Goal: Task Accomplishment & Management: Use online tool/utility

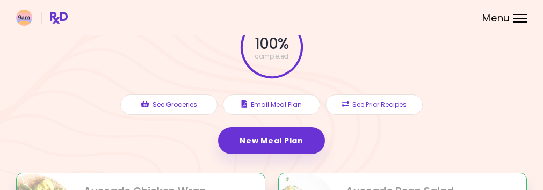
scroll to position [73, 0]
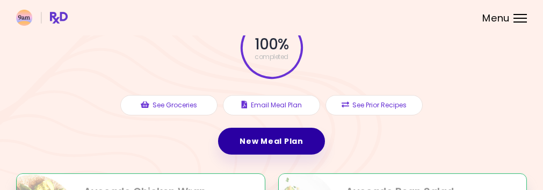
click at [277, 144] on link "New Meal Plan" at bounding box center [271, 141] width 106 height 27
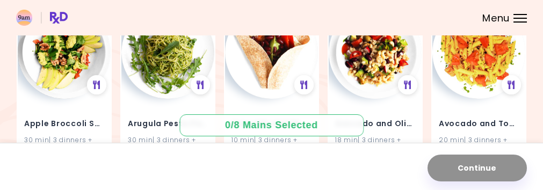
scroll to position [137, 0]
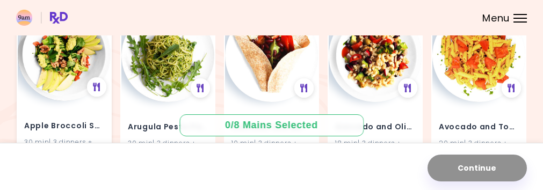
click at [85, 74] on img at bounding box center [64, 54] width 93 height 93
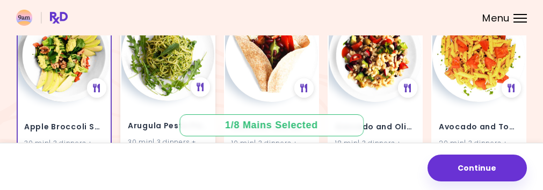
click at [158, 67] on img at bounding box center [167, 54] width 93 height 93
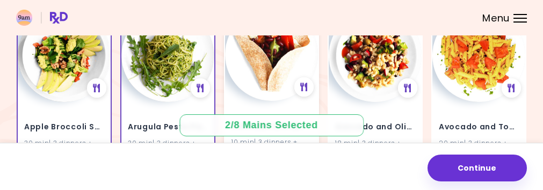
click at [249, 59] on img at bounding box center [271, 54] width 93 height 93
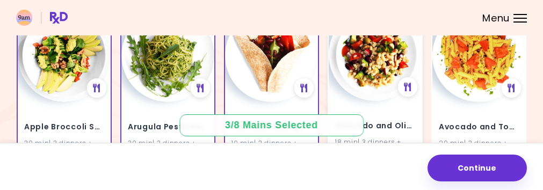
click at [368, 69] on img at bounding box center [375, 54] width 93 height 93
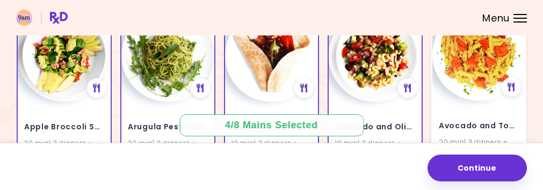
click at [451, 67] on img at bounding box center [479, 54] width 93 height 93
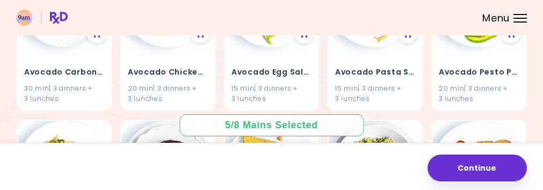
scroll to position [290, 0]
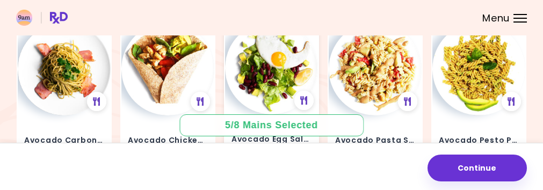
click at [281, 63] on img at bounding box center [271, 67] width 93 height 93
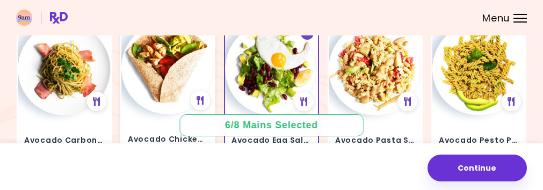
click at [169, 58] on img at bounding box center [167, 67] width 93 height 93
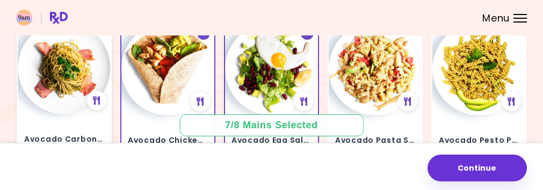
click at [78, 63] on img at bounding box center [64, 67] width 93 height 93
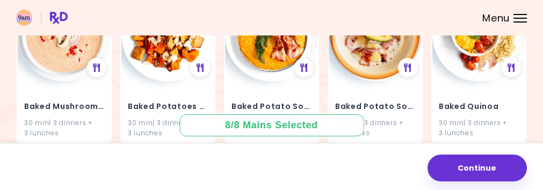
scroll to position [1157, 0]
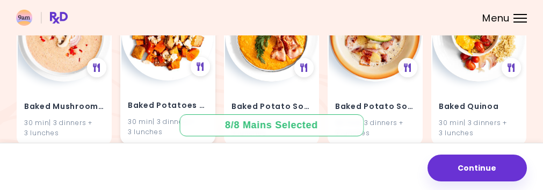
click at [148, 63] on img at bounding box center [167, 34] width 93 height 93
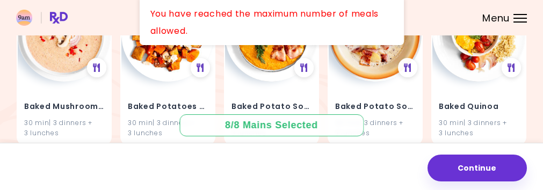
click at [515, 18] on div at bounding box center [520, 18] width 13 height 1
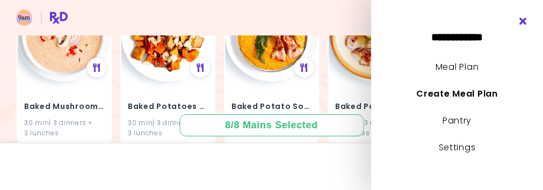
click at [524, 20] on icon "Close" at bounding box center [524, 22] width 10 height 8
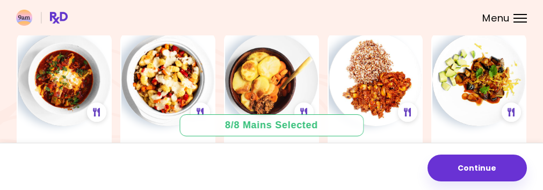
scroll to position [2785, 0]
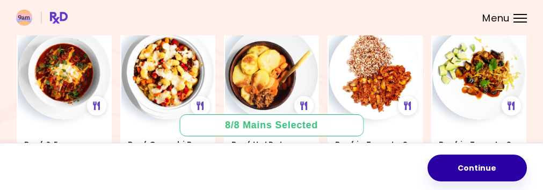
click at [467, 175] on button "Continue" at bounding box center [477, 168] width 99 height 27
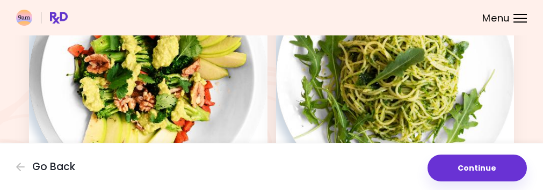
scroll to position [135, 0]
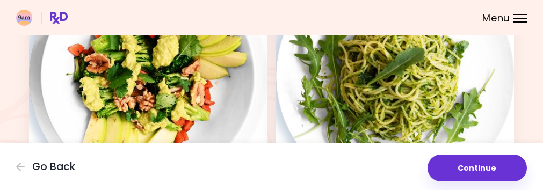
click at [335, 124] on img at bounding box center [395, 76] width 239 height 239
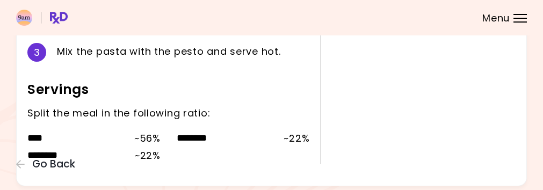
scroll to position [434, 0]
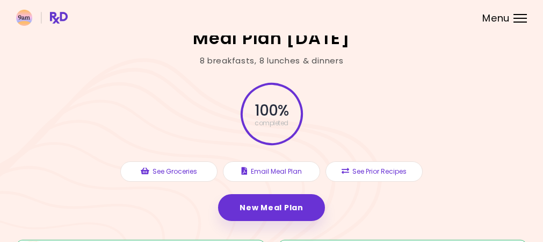
scroll to position [17, 0]
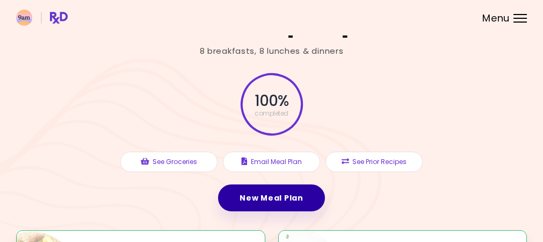
click at [274, 187] on link "New Meal Plan" at bounding box center [271, 197] width 106 height 27
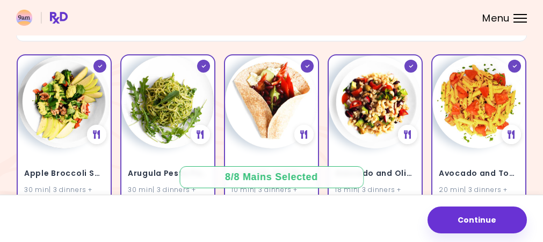
scroll to position [91, 0]
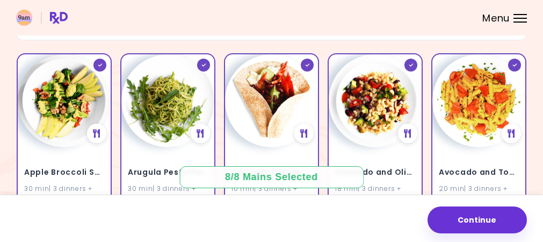
click at [184, 92] on img at bounding box center [167, 100] width 93 height 93
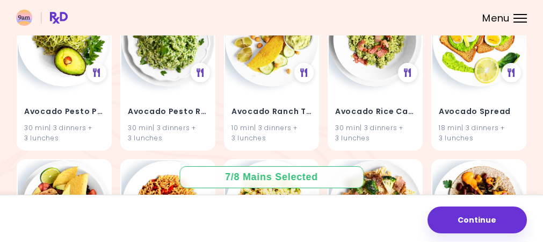
scroll to position [482, 0]
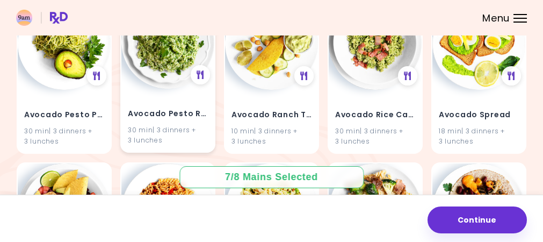
click at [169, 62] on img at bounding box center [167, 42] width 93 height 93
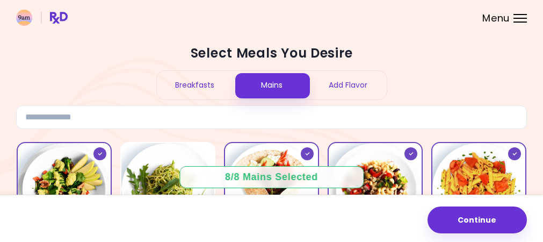
scroll to position [0, 0]
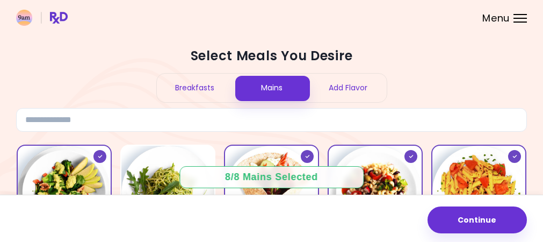
click at [183, 92] on div "Breakfasts" at bounding box center [195, 88] width 77 height 28
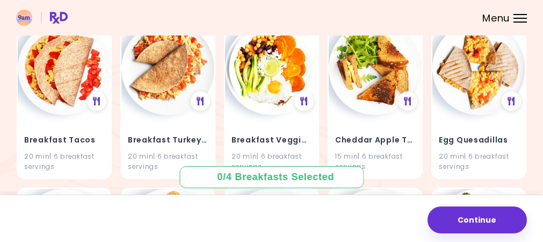
scroll to position [292, 0]
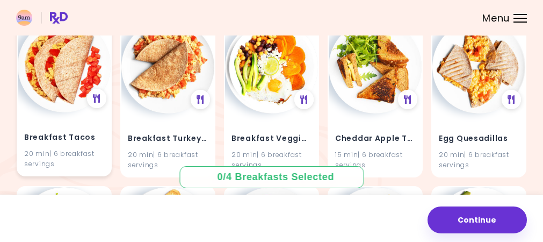
click at [49, 87] on img at bounding box center [64, 65] width 93 height 93
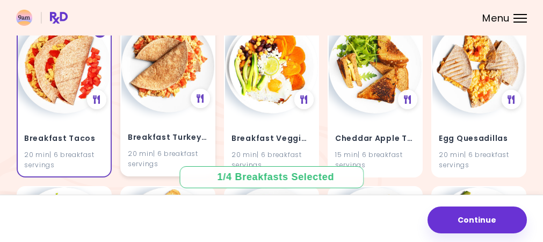
click at [172, 76] on img at bounding box center [167, 65] width 93 height 93
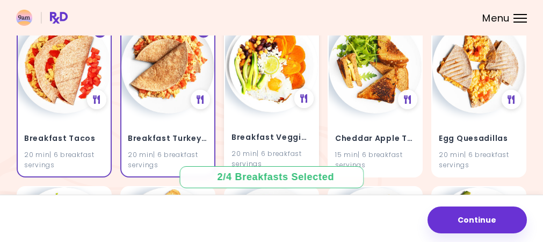
click at [257, 58] on img at bounding box center [271, 65] width 93 height 93
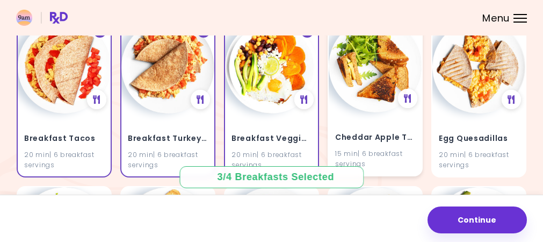
click at [357, 64] on img at bounding box center [375, 65] width 93 height 93
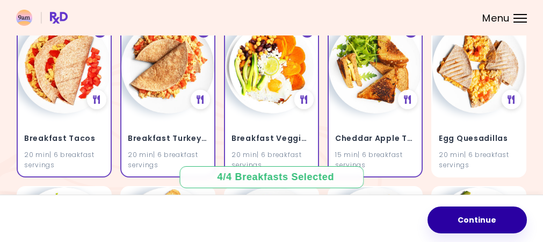
click at [490, 190] on button "Continue" at bounding box center [477, 219] width 99 height 27
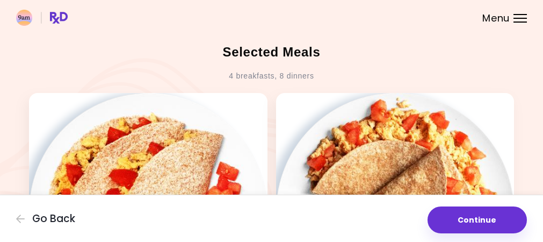
click at [490, 190] on button "Continue" at bounding box center [477, 219] width 99 height 27
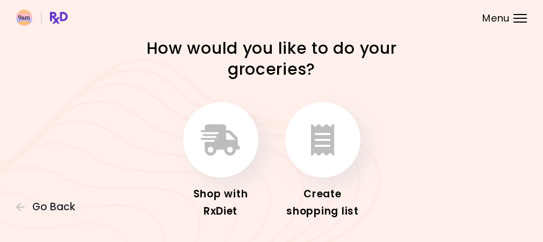
scroll to position [35, 0]
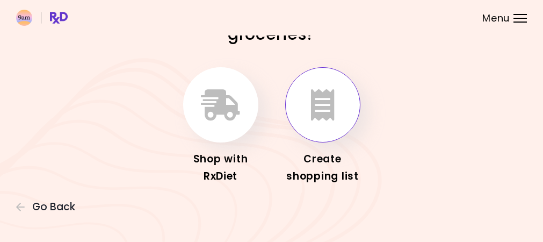
click at [332, 108] on icon "button" at bounding box center [323, 104] width 24 height 31
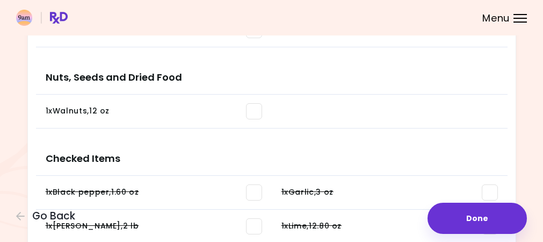
scroll to position [1071, 0]
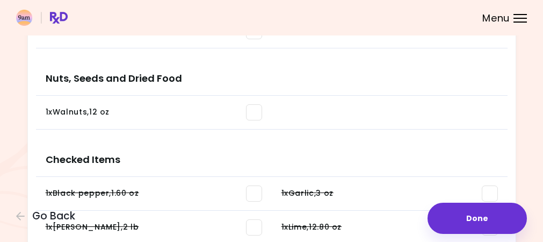
click at [440, 111] on li at bounding box center [390, 113] width 236 height 34
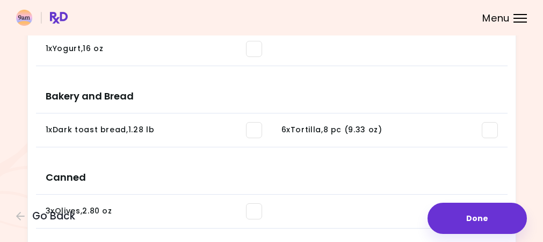
scroll to position [728, 0]
click at [260, 130] on span at bounding box center [254, 131] width 16 height 16
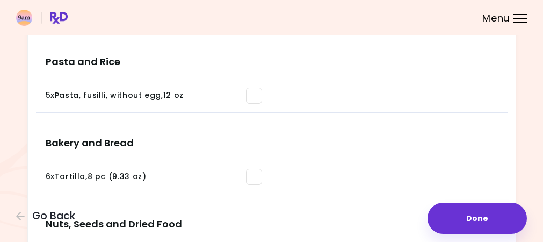
scroll to position [935, 0]
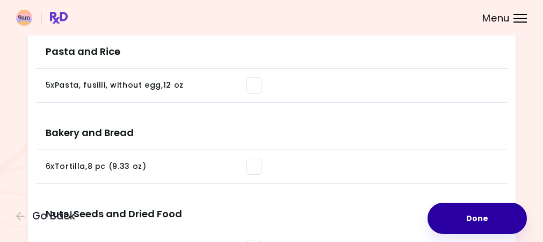
click at [479, 190] on button "Done" at bounding box center [477, 218] width 99 height 31
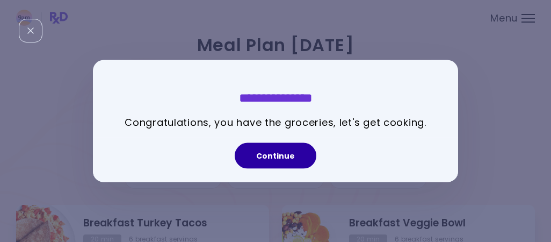
click at [289, 160] on button "Continue" at bounding box center [276, 155] width 82 height 26
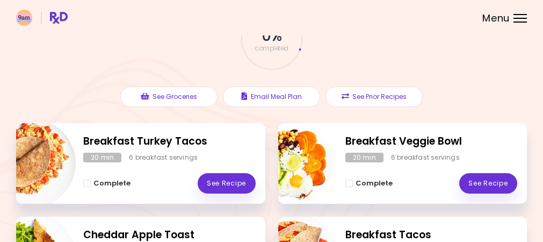
scroll to position [93, 0]
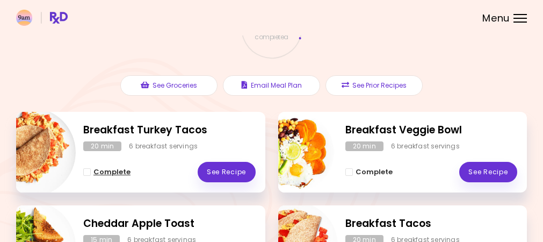
click at [85, 173] on span "Complete - Breakfast Turkey Tacos" at bounding box center [87, 172] width 8 height 8
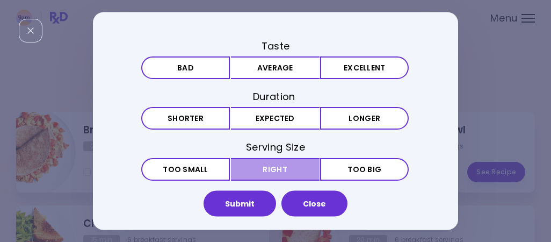
click at [290, 171] on button "Right" at bounding box center [275, 168] width 89 height 23
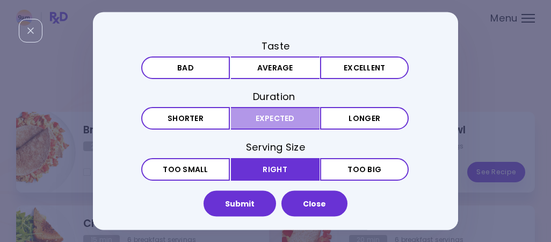
click at [262, 121] on button "Expected" at bounding box center [275, 118] width 89 height 23
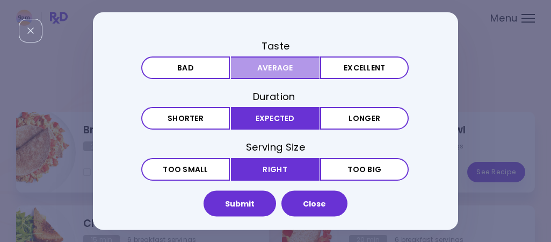
click at [264, 68] on button "Average" at bounding box center [275, 67] width 89 height 23
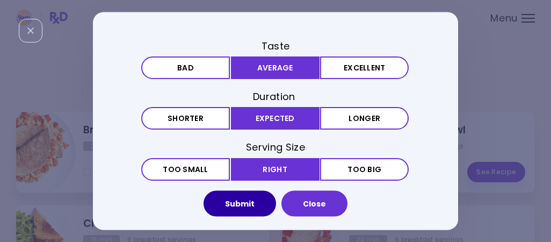
click at [228, 190] on button "Submit" at bounding box center [240, 204] width 73 height 26
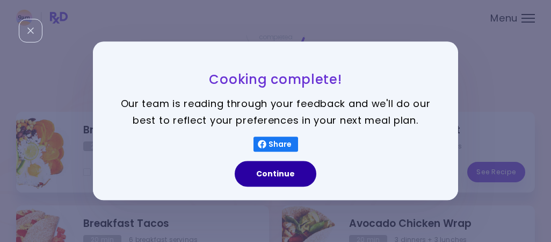
click at [270, 177] on button "Continue" at bounding box center [276, 174] width 82 height 26
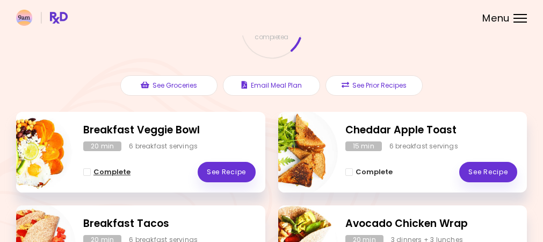
click at [87, 168] on span "Complete - Breakfast Veggie Bowl" at bounding box center [87, 172] width 8 height 8
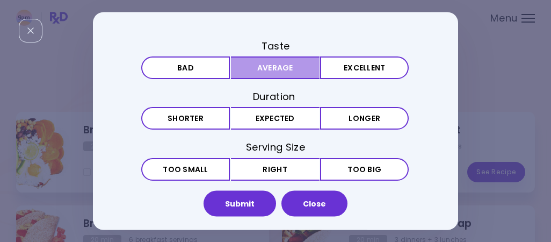
click at [265, 71] on button "Average" at bounding box center [275, 67] width 89 height 23
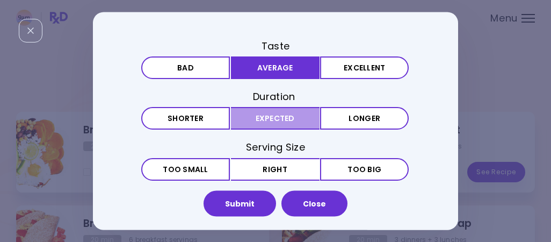
click at [266, 114] on button "Expected" at bounding box center [275, 118] width 89 height 23
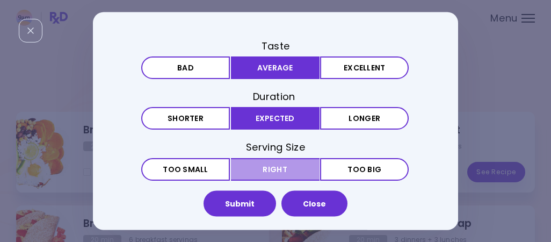
click at [267, 162] on button "Right" at bounding box center [275, 168] width 89 height 23
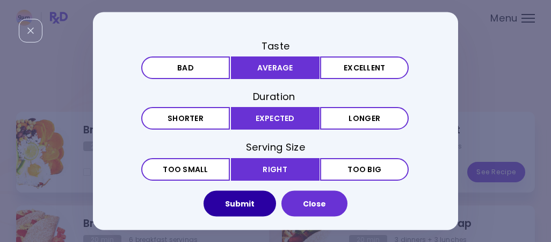
click at [241, 190] on button "Submit" at bounding box center [240, 204] width 73 height 26
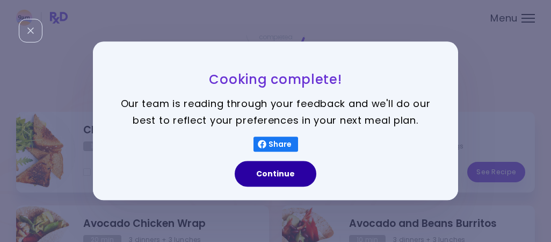
click at [281, 167] on button "Continue" at bounding box center [276, 174] width 82 height 26
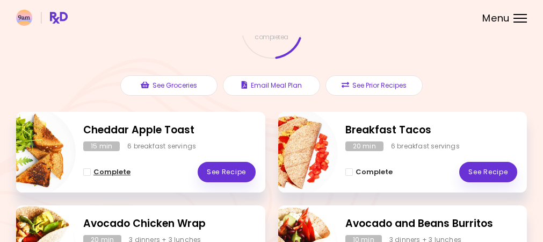
click at [88, 169] on span "Complete - Cheddar Apple Toast" at bounding box center [87, 172] width 8 height 8
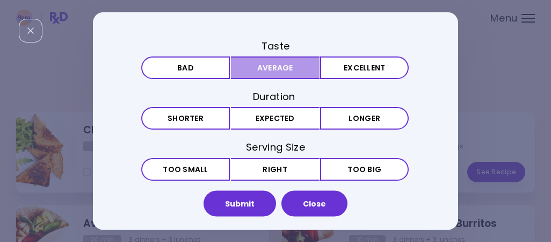
click at [266, 73] on button "Average" at bounding box center [275, 67] width 89 height 23
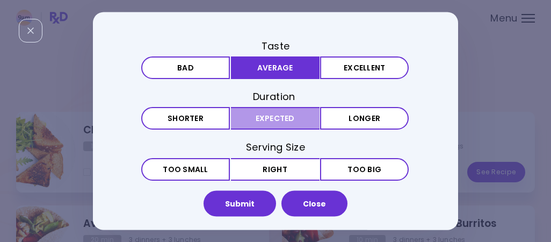
click at [270, 118] on button "Expected" at bounding box center [275, 118] width 89 height 23
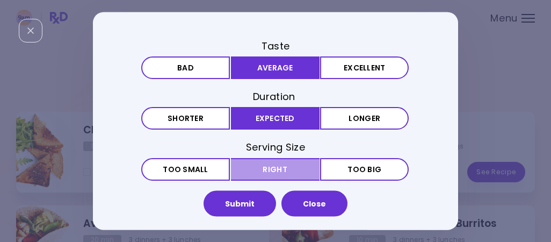
click at [272, 159] on button "Right" at bounding box center [275, 168] width 89 height 23
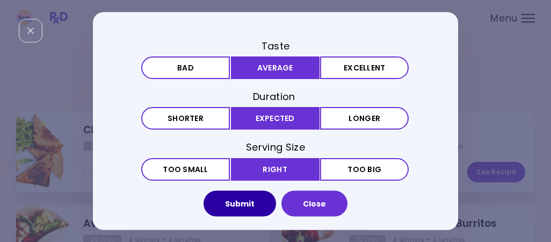
click at [250, 190] on button "Submit" at bounding box center [240, 204] width 73 height 26
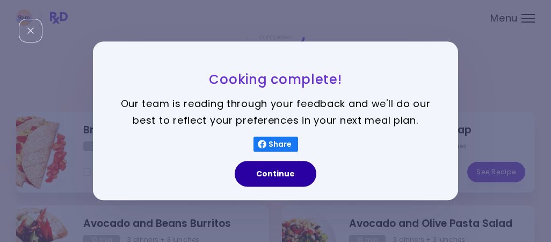
click at [279, 171] on button "Continue" at bounding box center [276, 174] width 82 height 26
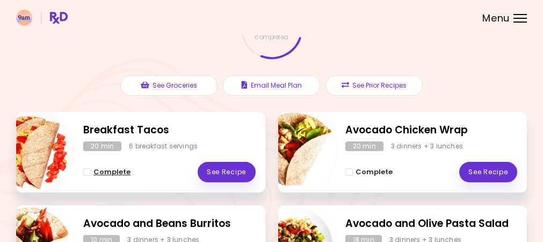
click at [88, 169] on span "Complete - Breakfast Tacos" at bounding box center [87, 172] width 8 height 8
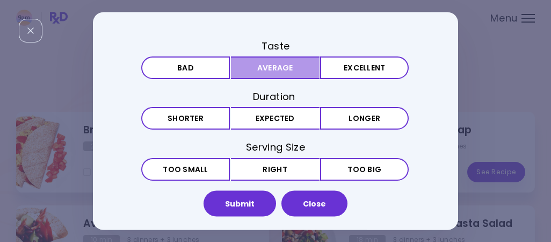
click at [264, 68] on button "Average" at bounding box center [275, 67] width 89 height 23
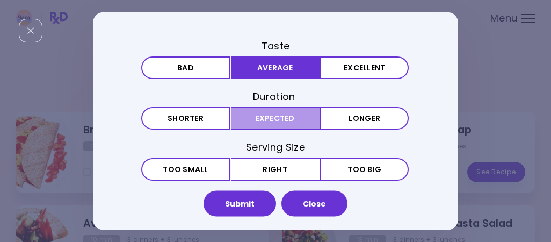
click at [263, 117] on button "Expected" at bounding box center [275, 118] width 89 height 23
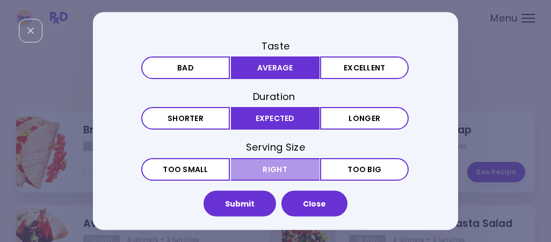
click at [265, 169] on button "Right" at bounding box center [275, 168] width 89 height 23
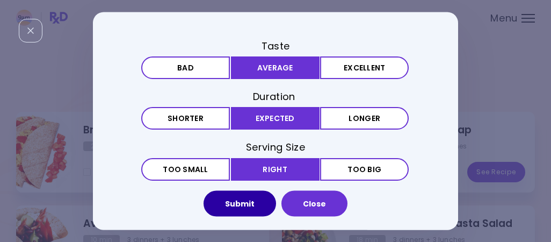
click at [242, 190] on button "Submit" at bounding box center [240, 204] width 73 height 26
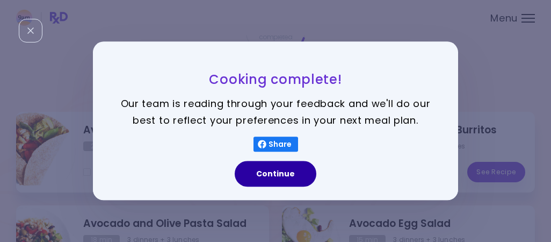
click at [263, 179] on button "Continue" at bounding box center [276, 174] width 82 height 26
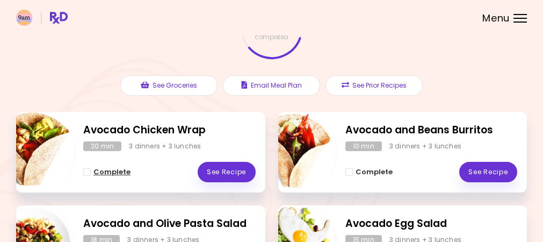
click at [87, 171] on span "Complete - Avocado Chicken Wrap" at bounding box center [87, 172] width 8 height 8
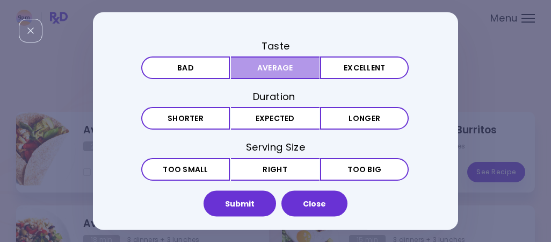
click at [285, 76] on button "Average" at bounding box center [275, 67] width 89 height 23
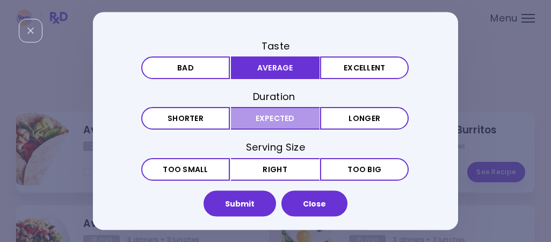
click at [275, 114] on button "Expected" at bounding box center [275, 118] width 89 height 23
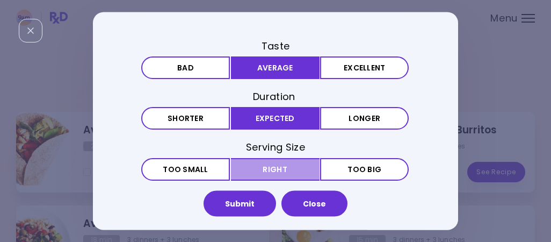
click at [273, 161] on button "Right" at bounding box center [275, 168] width 89 height 23
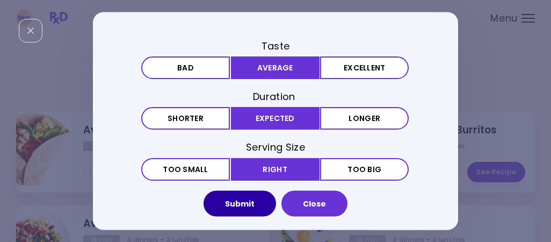
click at [240, 190] on button "Submit" at bounding box center [240, 204] width 73 height 26
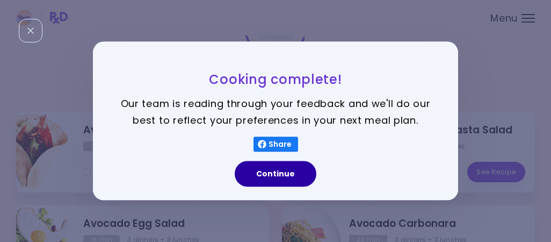
click at [278, 181] on button "Continue" at bounding box center [276, 174] width 82 height 26
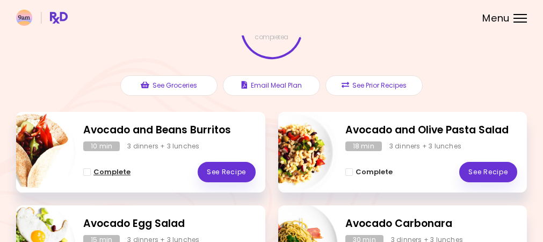
click at [86, 170] on span "Complete - Avocado and Beans Burritos" at bounding box center [87, 172] width 8 height 8
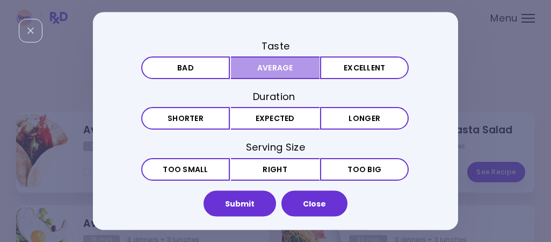
click at [264, 77] on button "Average" at bounding box center [275, 67] width 89 height 23
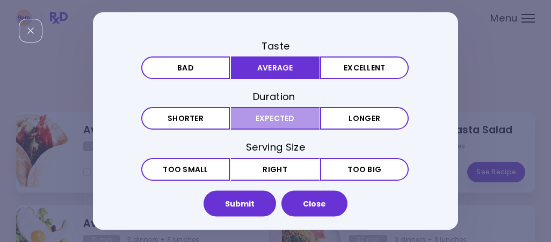
click at [266, 113] on button "Expected" at bounding box center [275, 118] width 89 height 23
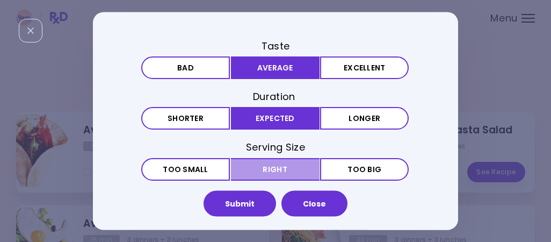
click at [268, 162] on button "Right" at bounding box center [275, 168] width 89 height 23
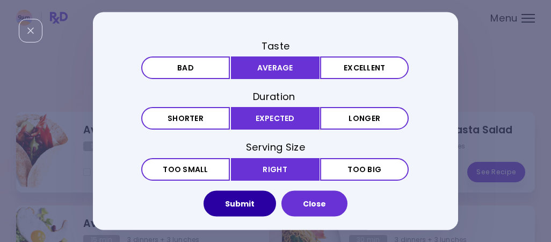
click at [235, 190] on button "Submit" at bounding box center [240, 204] width 73 height 26
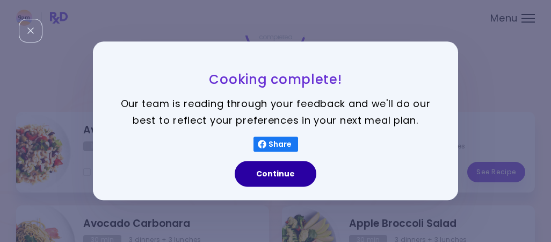
click at [268, 173] on button "Continue" at bounding box center [276, 174] width 82 height 26
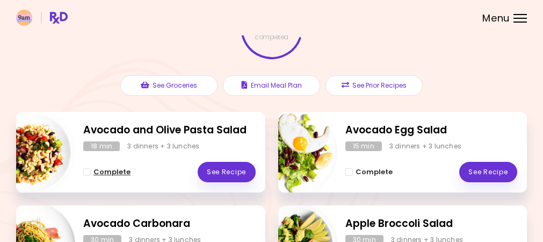
click at [90, 171] on span "Complete - Avocado and Olive Pasta Salad" at bounding box center [87, 172] width 8 height 8
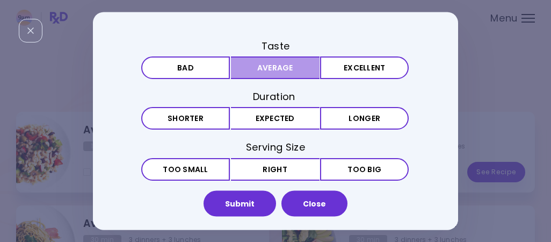
click at [291, 72] on button "Average" at bounding box center [275, 67] width 89 height 23
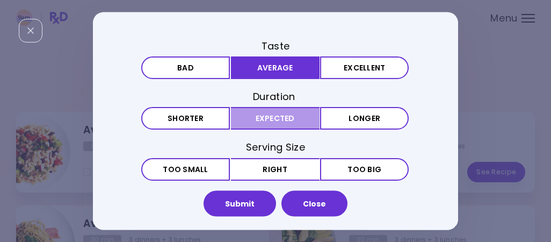
click at [284, 113] on button "Expected" at bounding box center [275, 118] width 89 height 23
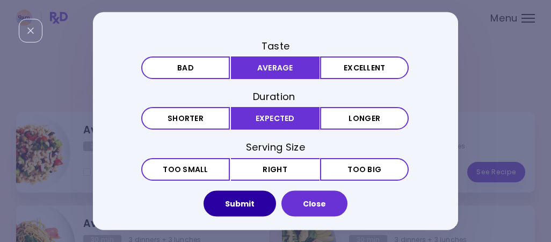
click at [248, 190] on button "Submit" at bounding box center [240, 204] width 73 height 26
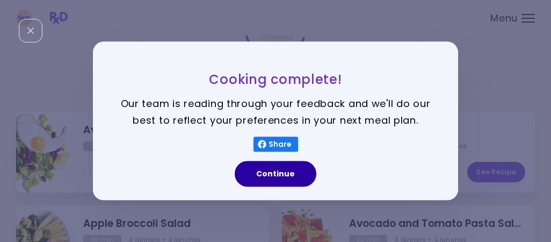
click at [288, 171] on button "Continue" at bounding box center [276, 174] width 82 height 26
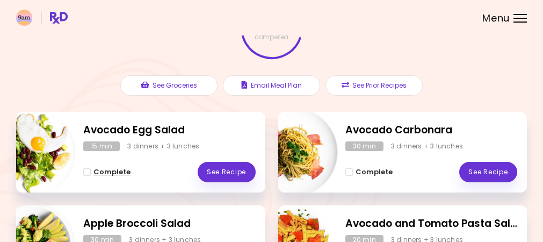
click at [91, 175] on button "Complete" at bounding box center [106, 172] width 47 height 13
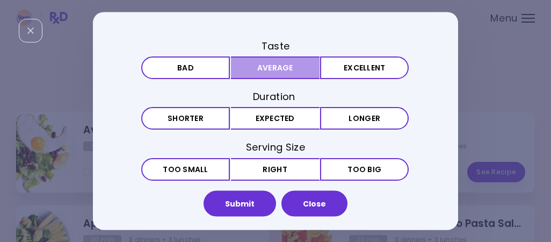
click at [277, 59] on button "Average" at bounding box center [275, 67] width 89 height 23
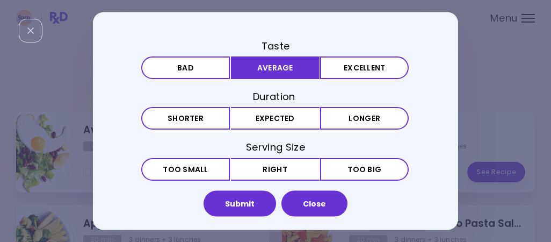
click at [269, 131] on div "Taste Bad Average Excellent Duration Shorter Expected Longer Serving Size Small…" at bounding box center [275, 193] width 269 height 309
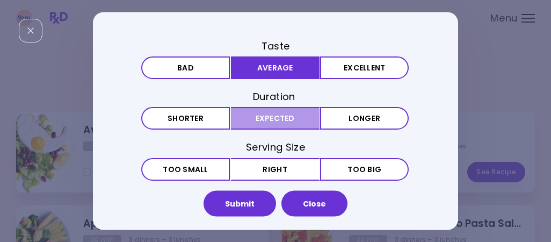
click at [280, 121] on button "Expected" at bounding box center [275, 118] width 89 height 23
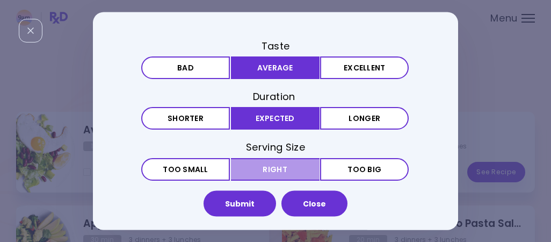
click at [271, 172] on button "Right" at bounding box center [275, 168] width 89 height 23
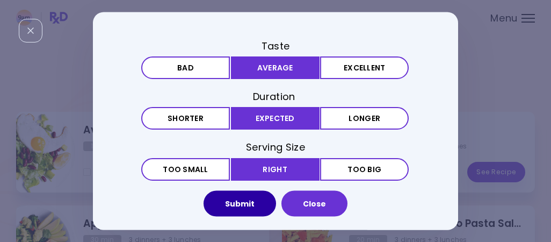
click at [243, 190] on button "Submit" at bounding box center [240, 204] width 73 height 26
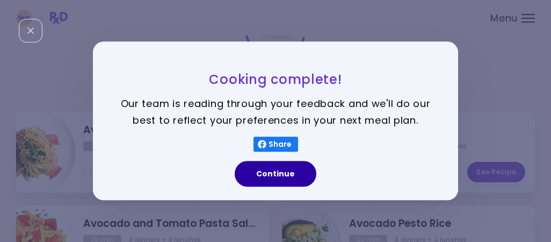
click at [261, 175] on button "Continue" at bounding box center [276, 174] width 82 height 26
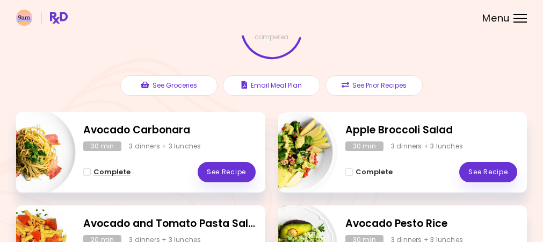
click at [90, 170] on span "Complete - Avocado Carbonara" at bounding box center [87, 172] width 8 height 8
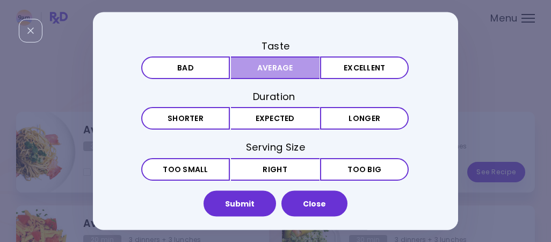
click at [259, 69] on button "Average" at bounding box center [275, 67] width 89 height 23
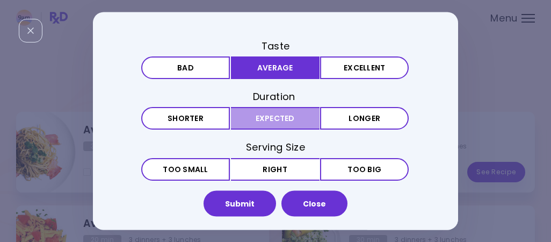
click at [265, 124] on button "Expected" at bounding box center [275, 118] width 89 height 23
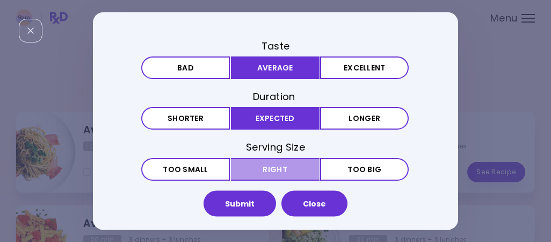
click at [278, 172] on button "Right" at bounding box center [275, 168] width 89 height 23
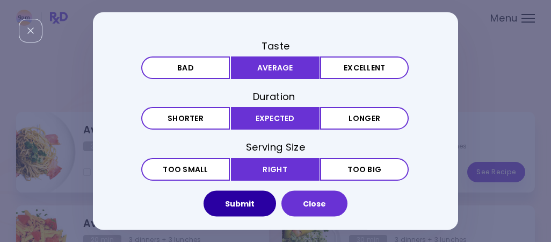
click at [226, 190] on button "Submit" at bounding box center [240, 204] width 73 height 26
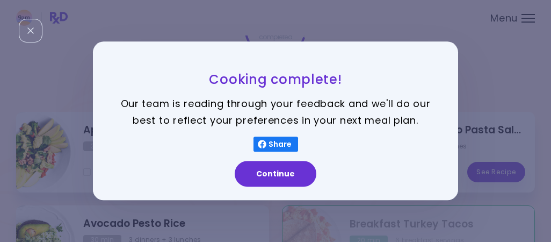
click at [270, 187] on div "Continue" at bounding box center [275, 178] width 365 height 45
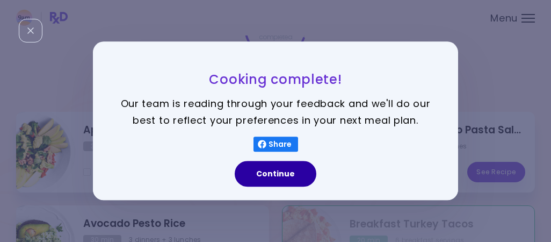
click at [275, 181] on button "Continue" at bounding box center [276, 174] width 82 height 26
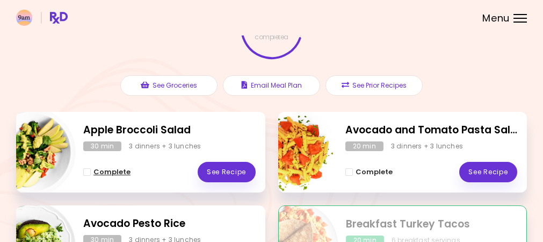
click at [87, 172] on span "Complete - Apple Broccoli Salad" at bounding box center [87, 172] width 8 height 8
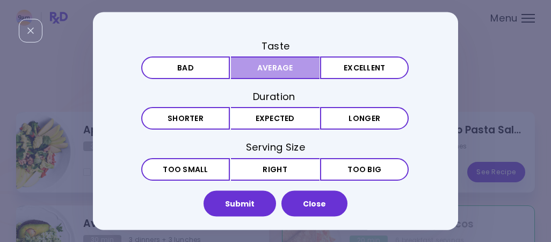
click at [266, 76] on button "Average" at bounding box center [275, 67] width 89 height 23
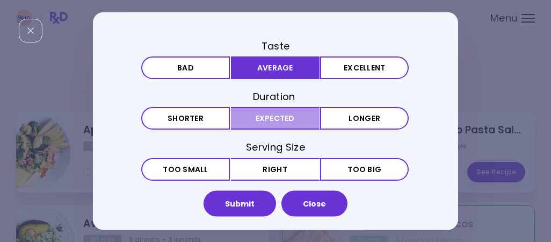
click at [278, 114] on button "Expected" at bounding box center [275, 118] width 89 height 23
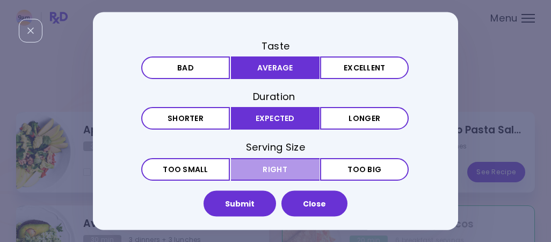
click at [269, 165] on button "Right" at bounding box center [275, 168] width 89 height 23
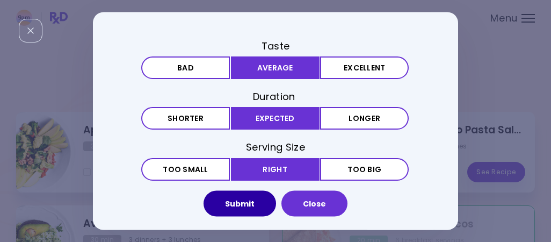
click at [241, 190] on button "Submit" at bounding box center [240, 204] width 73 height 26
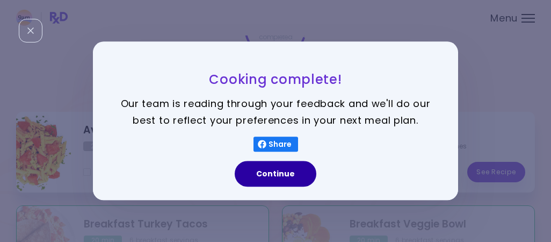
click at [277, 180] on button "Continue" at bounding box center [276, 174] width 82 height 26
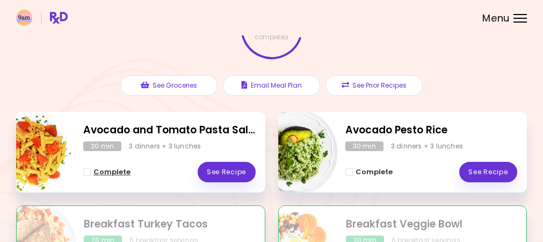
click at [86, 173] on span "Complete - Avocado and Tomato Pasta Salad" at bounding box center [87, 172] width 8 height 8
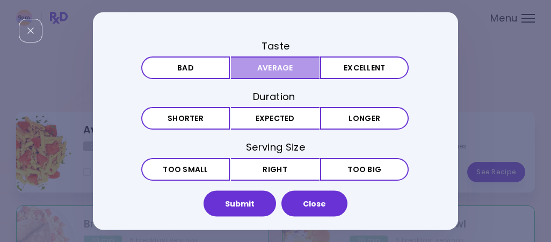
click at [288, 70] on button "Average" at bounding box center [275, 67] width 89 height 23
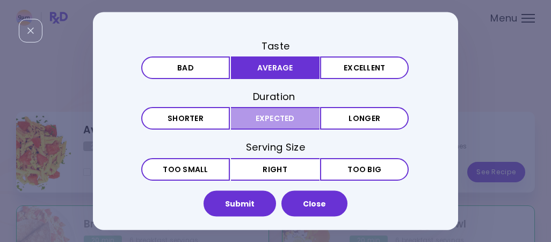
click at [281, 114] on button "Expected" at bounding box center [275, 118] width 89 height 23
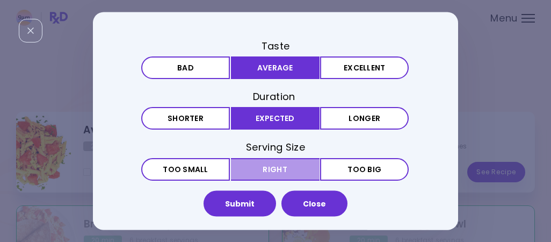
click at [271, 167] on button "Right" at bounding box center [275, 168] width 89 height 23
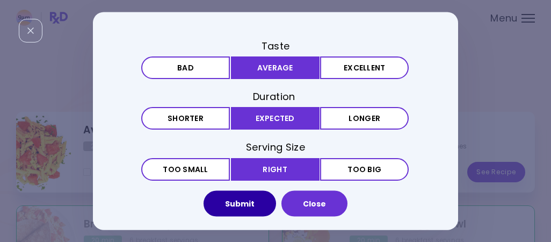
click at [229, 190] on button "Submit" at bounding box center [240, 204] width 73 height 26
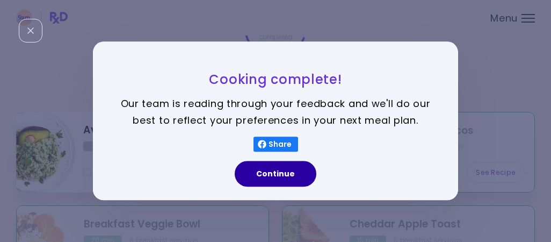
click at [266, 184] on button "Continue" at bounding box center [276, 174] width 82 height 26
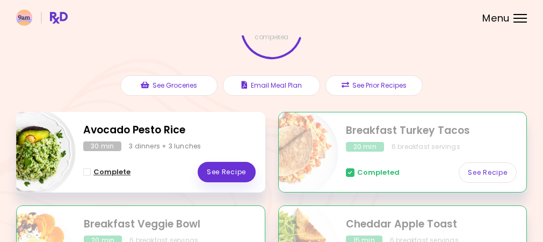
click at [88, 170] on span "Complete - Avocado Pesto Rice" at bounding box center [87, 172] width 8 height 8
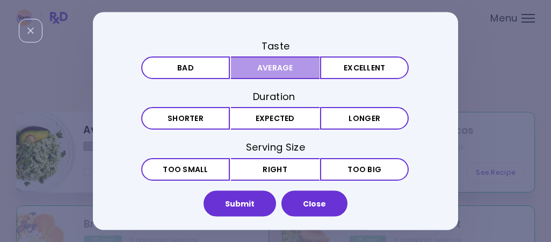
click at [261, 69] on button "Average" at bounding box center [275, 67] width 89 height 23
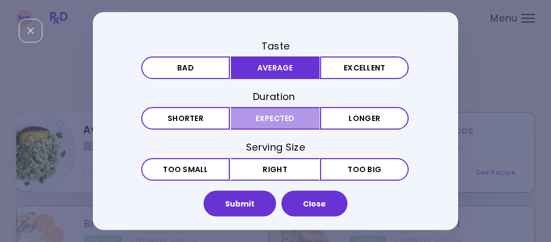
click at [267, 124] on button "Expected" at bounding box center [275, 118] width 89 height 23
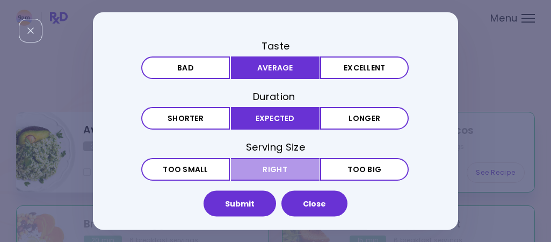
click at [267, 167] on button "Right" at bounding box center [275, 168] width 89 height 23
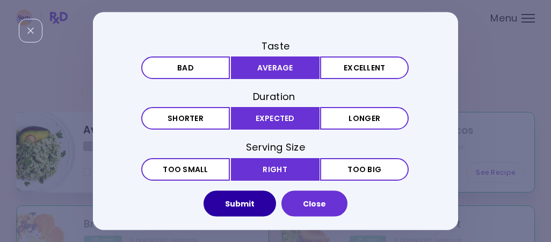
click at [243, 190] on button "Submit" at bounding box center [240, 204] width 73 height 26
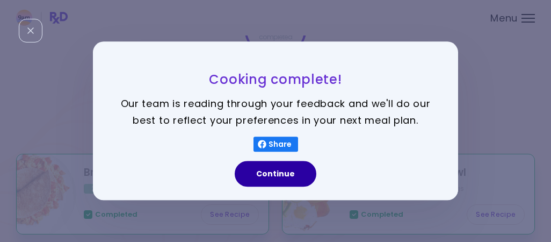
click at [276, 171] on button "Continue" at bounding box center [276, 174] width 82 height 26
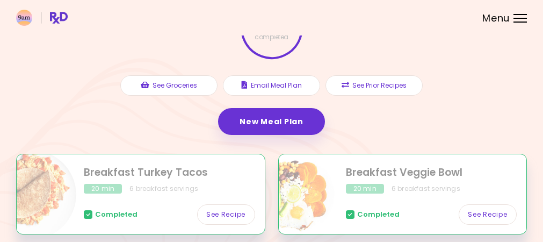
scroll to position [0, 0]
